Goal: Transaction & Acquisition: Download file/media

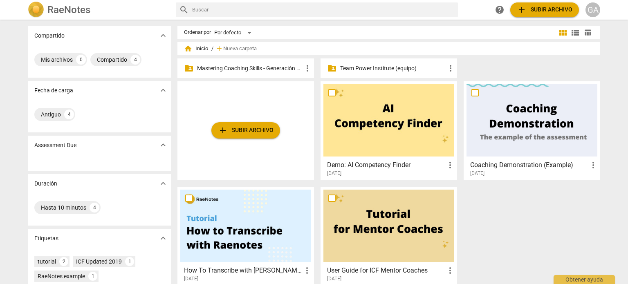
click at [225, 67] on p "Mastering Coaching Skills - Generación 31" at bounding box center [249, 68] width 105 height 9
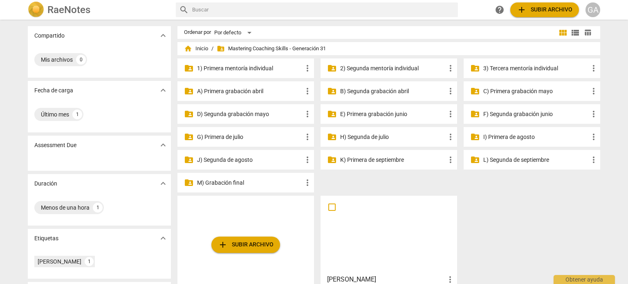
click at [523, 67] on p "3) Tercera mentoría individual" at bounding box center [535, 68] width 105 height 9
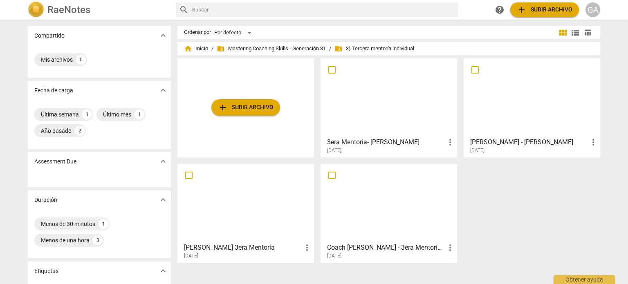
click at [350, 144] on h3 "3era Mentoria- [PERSON_NAME]" at bounding box center [386, 142] width 118 height 10
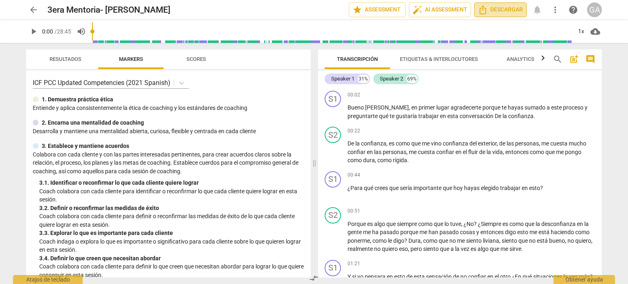
click at [501, 9] on span "Descargar" at bounding box center [500, 10] width 45 height 10
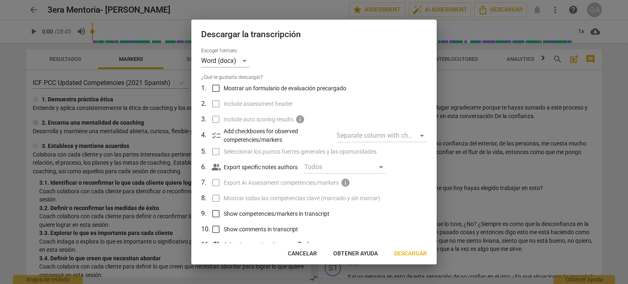
click at [407, 251] on span "Descargar" at bounding box center [410, 254] width 33 height 8
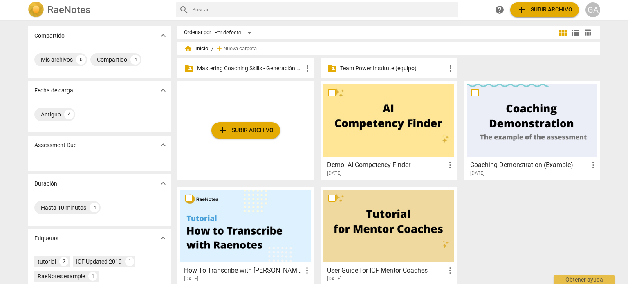
click at [247, 68] on p "Mastering Coaching Skills - Generación 31" at bounding box center [249, 68] width 105 height 9
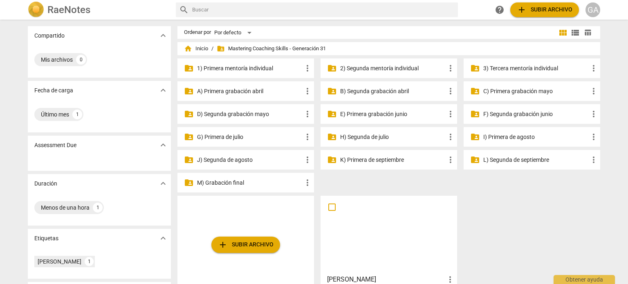
click at [519, 70] on p "3) Tercera mentoría individual" at bounding box center [535, 68] width 105 height 9
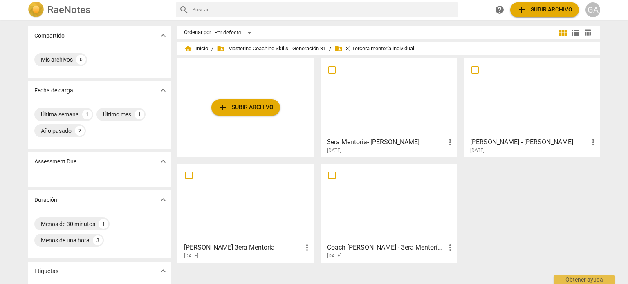
drag, startPoint x: 625, startPoint y: 114, endPoint x: 625, endPoint y: 150, distance: 36.4
click at [625, 150] on div "Compartido expand_more Mis archivos 0 Fecha de carga expand_more Última semana …" at bounding box center [314, 152] width 628 height 264
click at [514, 140] on h3 "[PERSON_NAME] - [PERSON_NAME]" at bounding box center [529, 142] width 118 height 10
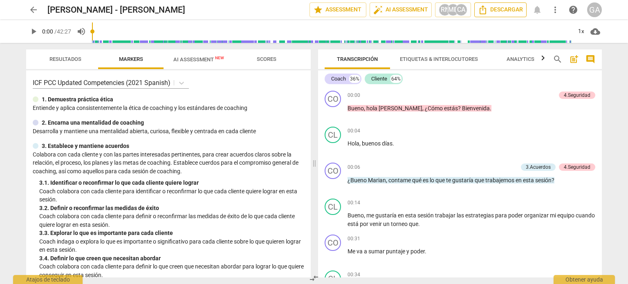
click at [506, 6] on span "Descargar" at bounding box center [500, 10] width 45 height 10
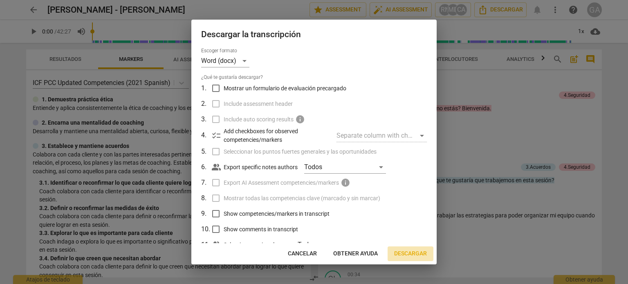
click at [410, 253] on span "Descargar" at bounding box center [410, 254] width 33 height 8
